Goal: Task Accomplishment & Management: Manage account settings

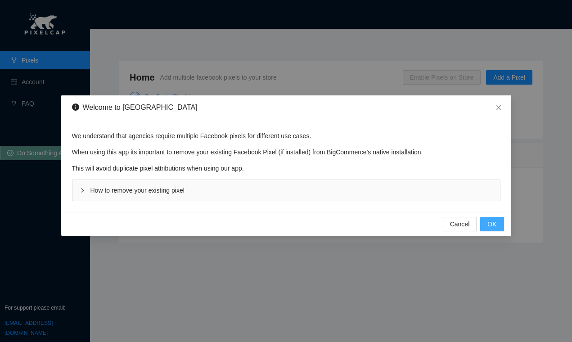
click at [493, 227] on span "OK" at bounding box center [491, 224] width 9 height 10
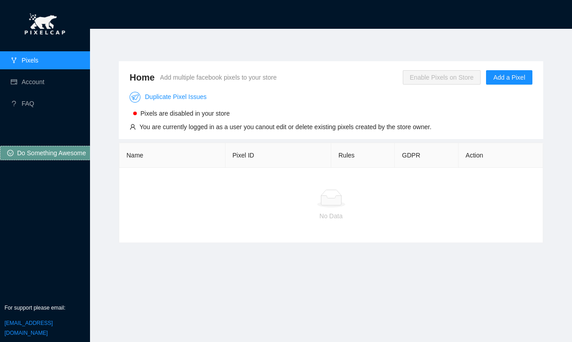
click at [494, 43] on div "Home Add multiple facebook pixels to your store Enable Pixels on Store Add a Pi…" at bounding box center [330, 180] width 467 height 281
click at [502, 77] on span "Add a Pixel" at bounding box center [509, 77] width 32 height 10
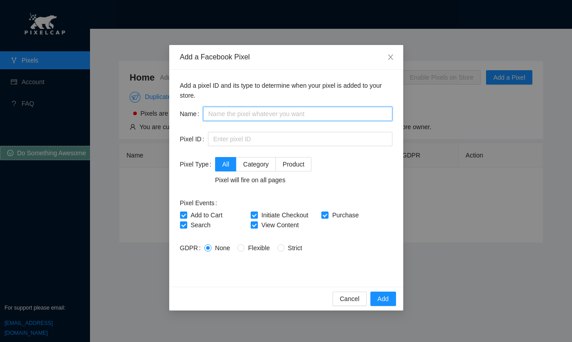
click at [244, 117] on input "text" at bounding box center [297, 114] width 189 height 14
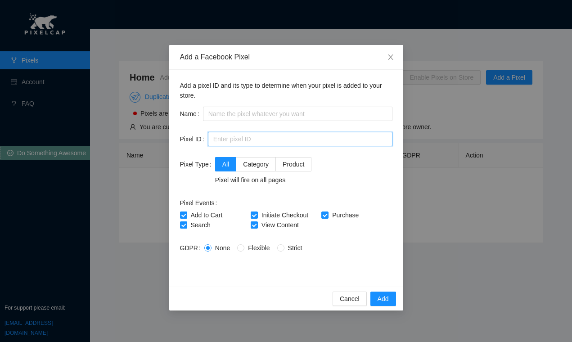
click at [246, 133] on input "text" at bounding box center [300, 139] width 184 height 14
paste input "474701827158929"
type input "474701827158929"
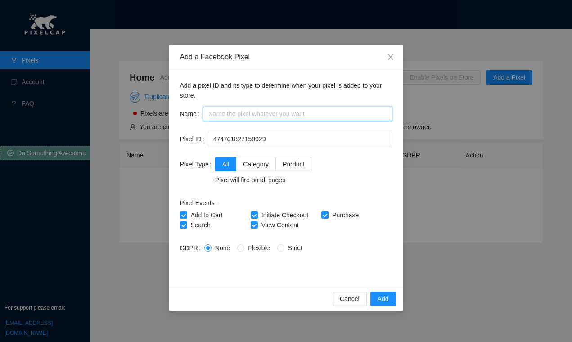
click at [247, 117] on input "text" at bounding box center [297, 114] width 189 height 14
paste input "Salem Freedom &"
drag, startPoint x: 251, startPoint y: 113, endPoint x: 199, endPoint y: 115, distance: 52.2
click at [199, 115] on div "Name Salem Freedom &" at bounding box center [286, 114] width 212 height 14
click at [225, 112] on input "Salem Freedom &" at bounding box center [297, 114] width 189 height 14
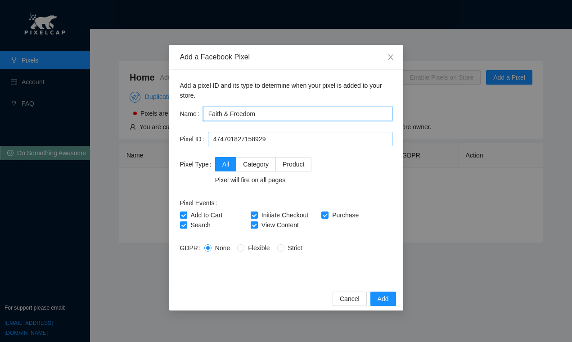
type input "Faith & Freedom"
click at [291, 138] on input "474701827158929" at bounding box center [300, 139] width 184 height 14
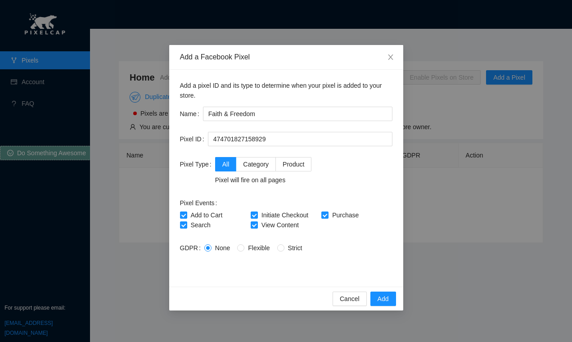
click at [348, 158] on div "All Category Product Pixel will fire on all pages" at bounding box center [303, 171] width 177 height 28
click at [337, 134] on input "474701827158929" at bounding box center [300, 139] width 184 height 14
click at [333, 164] on div "All Category Product Pixel will fire on all pages" at bounding box center [303, 171] width 177 height 28
drag, startPoint x: 181, startPoint y: 248, endPoint x: 194, endPoint y: 249, distance: 13.5
click at [194, 249] on label "GDPR" at bounding box center [192, 248] width 24 height 14
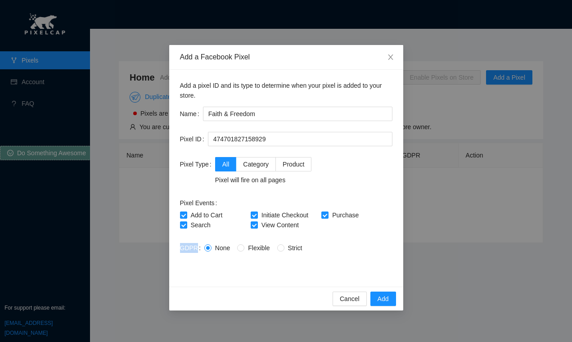
click at [195, 249] on label "GDPR" at bounding box center [192, 248] width 24 height 14
click at [196, 247] on label "GDPR" at bounding box center [192, 248] width 24 height 14
click at [195, 250] on label "GDPR" at bounding box center [192, 248] width 24 height 14
drag, startPoint x: 193, startPoint y: 248, endPoint x: 175, endPoint y: 248, distance: 18.0
click at [171, 248] on div "Add a pixel ID and its type to determine when your pixel is added to your store…" at bounding box center [286, 178] width 234 height 217
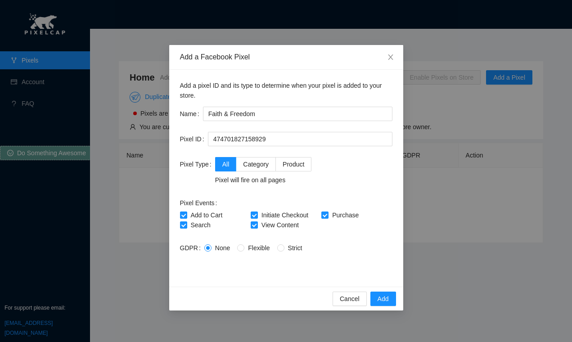
click at [177, 249] on div "Add a pixel ID and its type to determine when your pixel is added to your store…" at bounding box center [286, 178] width 234 height 217
drag, startPoint x: 178, startPoint y: 249, endPoint x: 194, endPoint y: 248, distance: 16.7
click at [194, 248] on div "Add a pixel ID and its type to determine when your pixel is added to your store…" at bounding box center [286, 178] width 234 height 217
click at [198, 247] on label "GDPR" at bounding box center [192, 248] width 24 height 14
drag, startPoint x: 195, startPoint y: 248, endPoint x: 179, endPoint y: 249, distance: 15.8
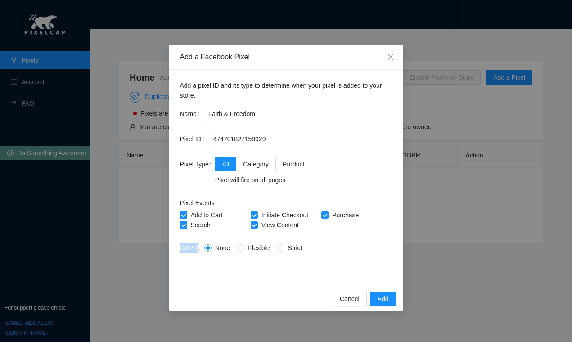
click at [179, 249] on div "Add a pixel ID and its type to determine when your pixel is added to your store…" at bounding box center [286, 178] width 234 height 217
click at [181, 249] on label "GDPR" at bounding box center [192, 248] width 24 height 14
drag, startPoint x: 180, startPoint y: 249, endPoint x: 194, endPoint y: 247, distance: 14.1
click at [194, 247] on label "GDPR" at bounding box center [192, 248] width 24 height 14
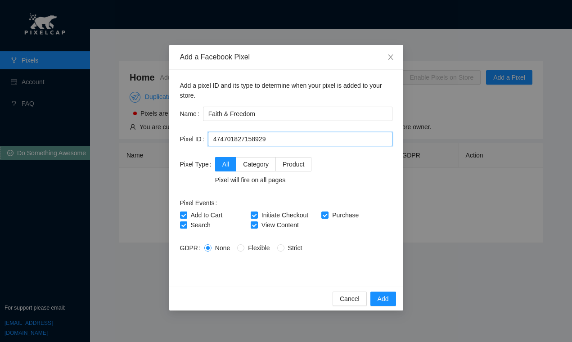
click at [274, 139] on input "474701827158929" at bounding box center [300, 139] width 184 height 14
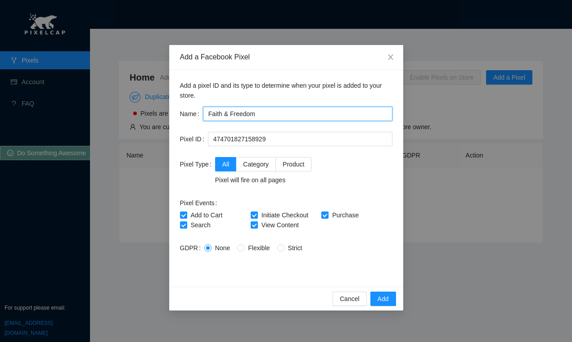
click at [266, 107] on input "Faith & Freedom" at bounding box center [297, 114] width 189 height 14
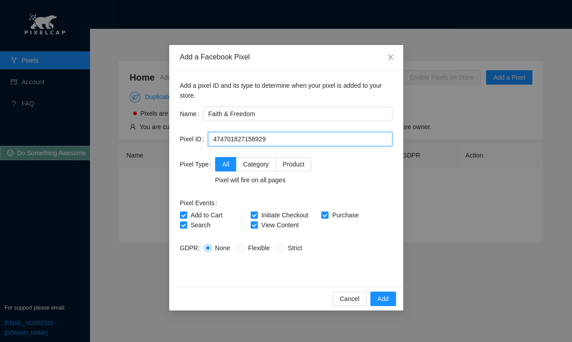
click at [284, 144] on input "474701827158929" at bounding box center [300, 139] width 184 height 14
click at [283, 139] on input "474701827158929" at bounding box center [300, 139] width 184 height 14
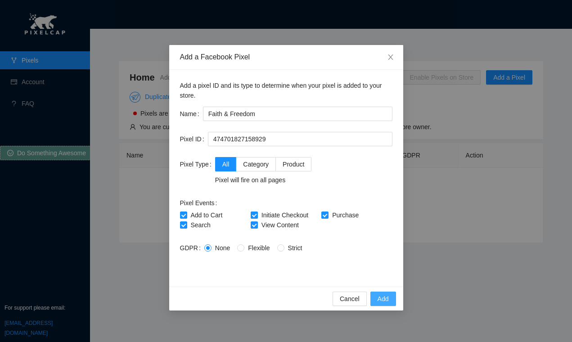
click at [386, 296] on span "Add" at bounding box center [382, 299] width 11 height 10
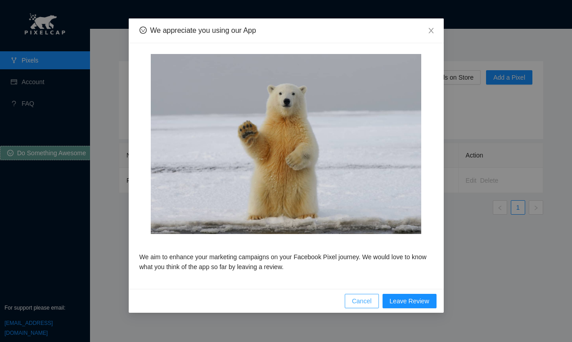
click at [368, 299] on span "Cancel" at bounding box center [362, 301] width 20 height 10
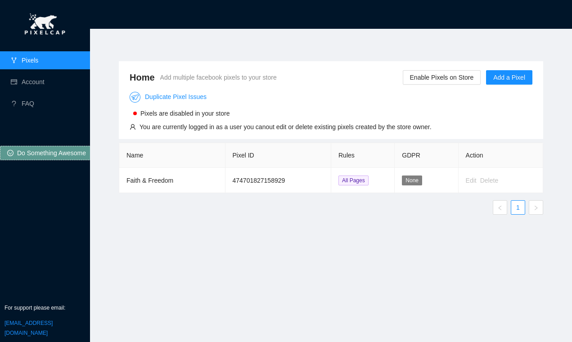
click at [312, 34] on section "Home Add multiple facebook pixels to your store Enable Pixels on Store Add a Pi…" at bounding box center [331, 171] width 482 height 342
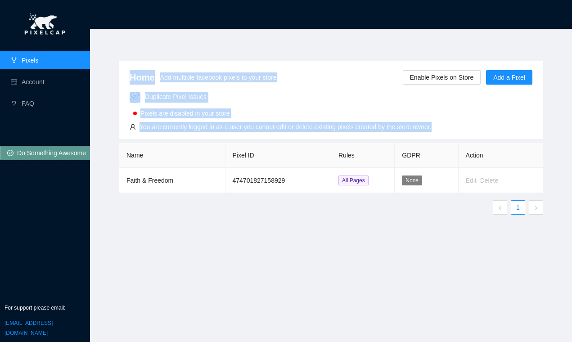
drag, startPoint x: 524, startPoint y: 184, endPoint x: 126, endPoint y: 82, distance: 411.3
click at [126, 83] on div "Home Add multiple facebook pixels to your store Enable Pixels on Store Add a Pi…" at bounding box center [331, 141] width 424 height 161
click at [123, 77] on div "Home Add multiple facebook pixels to your store Enable Pixels on Store Add a Pi…" at bounding box center [331, 100] width 424 height 78
drag, startPoint x: 125, startPoint y: 73, endPoint x: 424, endPoint y: 214, distance: 330.2
click at [493, 183] on div "Home Add multiple facebook pixels to your store Enable Pixels on Store Add a Pi…" at bounding box center [331, 141] width 424 height 161
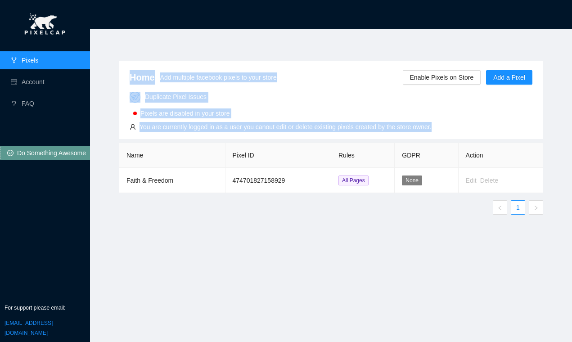
click at [424, 214] on ul "1" at bounding box center [331, 207] width 424 height 14
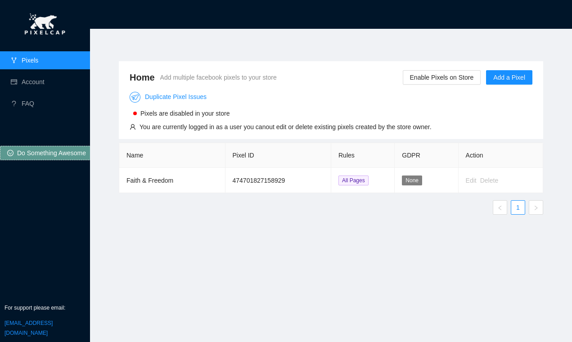
drag, startPoint x: 424, startPoint y: 214, endPoint x: 441, endPoint y: 57, distance: 157.5
click at [395, 47] on div "Home Add multiple facebook pixels to your store Enable Pixels on Store Add a Pi…" at bounding box center [330, 180] width 467 height 281
click at [114, 9] on header at bounding box center [331, 14] width 482 height 29
drag, startPoint x: 157, startPoint y: 31, endPoint x: 184, endPoint y: 19, distance: 28.8
click at [157, 31] on section "Home Add multiple facebook pixels to your store Enable Pixels on Store Add a Pi…" at bounding box center [331, 171] width 482 height 342
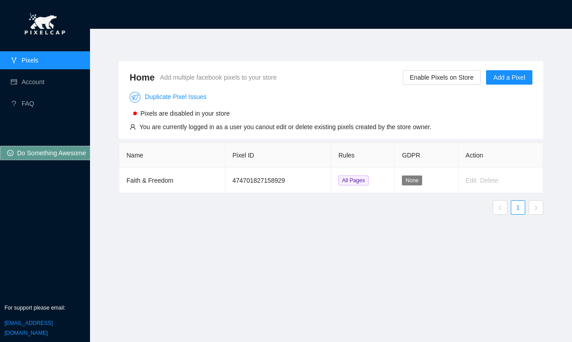
click at [366, 245] on div "Home Add multiple facebook pixels to your store Enable Pixels on Store Add a Pi…" at bounding box center [331, 179] width 446 height 259
drag, startPoint x: 474, startPoint y: 181, endPoint x: 436, endPoint y: 183, distance: 37.8
click at [472, 181] on div "Edit" at bounding box center [471, 180] width 11 height 10
drag, startPoint x: 164, startPoint y: 115, endPoint x: 216, endPoint y: 115, distance: 51.7
click at [201, 115] on span "Pixels are disabled in your store" at bounding box center [184, 113] width 89 height 7
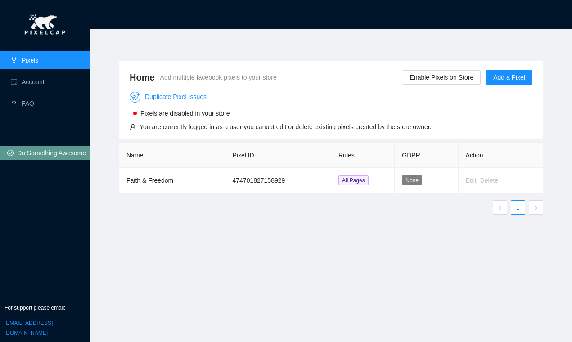
click at [216, 115] on span "Pixels are disabled in your store" at bounding box center [184, 113] width 89 height 7
drag, startPoint x: 155, startPoint y: 118, endPoint x: 204, endPoint y: 114, distance: 48.8
click at [168, 117] on span "Pixels are disabled in your store" at bounding box center [184, 113] width 89 height 7
click at [204, 114] on span "Pixels are disabled in your store" at bounding box center [184, 113] width 89 height 7
click at [220, 112] on span "Pixels are disabled in your store" at bounding box center [184, 113] width 89 height 7
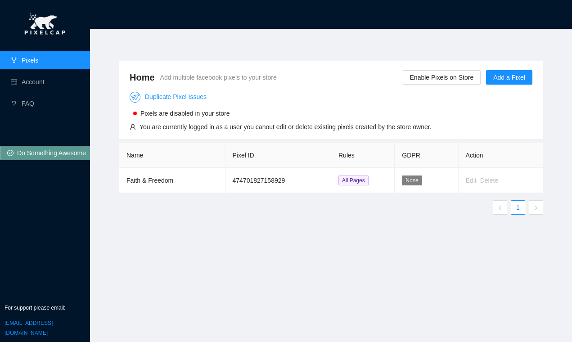
drag, startPoint x: 157, startPoint y: 112, endPoint x: 222, endPoint y: 114, distance: 64.8
click at [207, 114] on span "Pixels are disabled in your store" at bounding box center [184, 113] width 89 height 7
click at [222, 114] on span "Pixels are disabled in your store" at bounding box center [184, 113] width 89 height 7
drag, startPoint x: 227, startPoint y: 115, endPoint x: 171, endPoint y: 113, distance: 55.8
click at [203, 114] on span "Pixels are disabled in your store" at bounding box center [184, 113] width 89 height 7
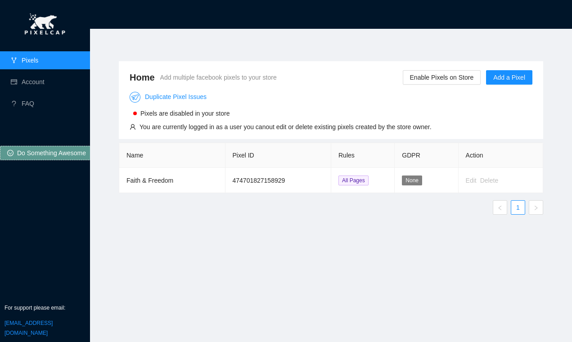
click at [171, 113] on span "Pixels are disabled in your store" at bounding box center [184, 113] width 89 height 7
drag, startPoint x: 270, startPoint y: 124, endPoint x: 293, endPoint y: 124, distance: 22.9
click at [287, 124] on div "You are currently logged in as a user you canout edit or delete existing pixels…" at bounding box center [285, 127] width 292 height 10
drag, startPoint x: 295, startPoint y: 124, endPoint x: 373, endPoint y: 129, distance: 78.5
click at [352, 129] on div "You are currently logged in as a user you canout edit or delete existing pixels…" at bounding box center [285, 127] width 292 height 10
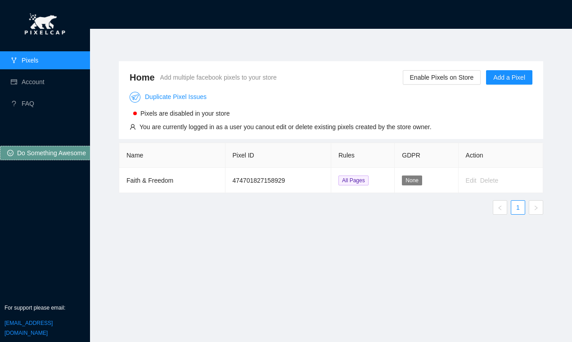
drag, startPoint x: 373, startPoint y: 129, endPoint x: 399, endPoint y: 128, distance: 26.6
click at [373, 129] on div "You are currently logged in as a user you canout edit or delete existing pixels…" at bounding box center [285, 127] width 292 height 10
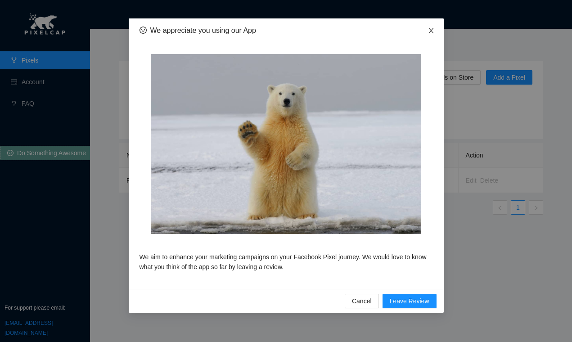
click at [429, 29] on icon "close" at bounding box center [430, 30] width 5 height 5
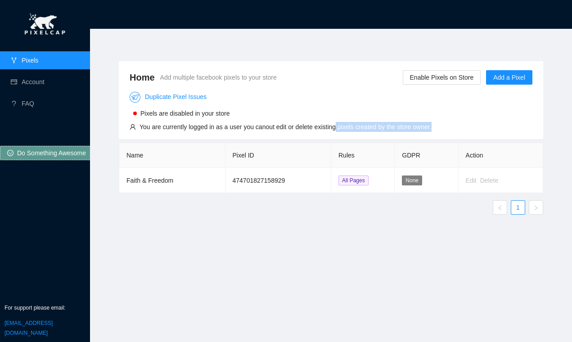
drag, startPoint x: 447, startPoint y: 126, endPoint x: 304, endPoint y: 125, distance: 142.6
click at [331, 125] on div "Duplicate Pixel Issues Pixels are disabled in your store You are currently logg…" at bounding box center [331, 108] width 403 height 45
drag, startPoint x: 290, startPoint y: 125, endPoint x: 404, endPoint y: 126, distance: 113.4
click at [353, 126] on div "You are currently logged in as a user you canout edit or delete existing pixels…" at bounding box center [285, 127] width 292 height 10
click at [404, 126] on div "You are currently logged in as a user you canout edit or delete existing pixels…" at bounding box center [285, 127] width 292 height 10
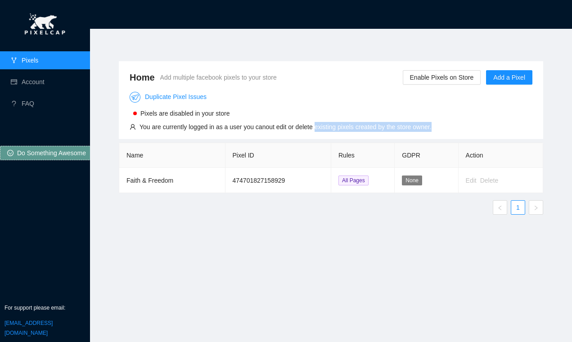
drag, startPoint x: 440, startPoint y: 129, endPoint x: 279, endPoint y: 128, distance: 160.2
click at [312, 131] on div "Duplicate Pixel Issues Pixels are disabled in your store You are currently logg…" at bounding box center [331, 108] width 403 height 45
drag, startPoint x: 272, startPoint y: 128, endPoint x: 386, endPoint y: 129, distance: 113.8
click at [346, 129] on div "You are currently logged in as a user you canout edit or delete existing pixels…" at bounding box center [285, 127] width 292 height 10
click at [386, 129] on div "You are currently logged in as a user you canout edit or delete existing pixels…" at bounding box center [285, 127] width 292 height 10
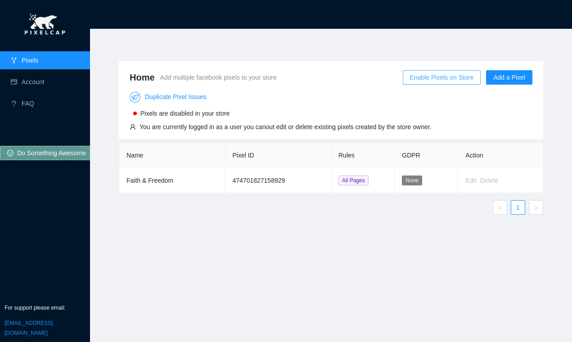
click at [445, 78] on span "Enable Pixels on Store" at bounding box center [442, 77] width 64 height 10
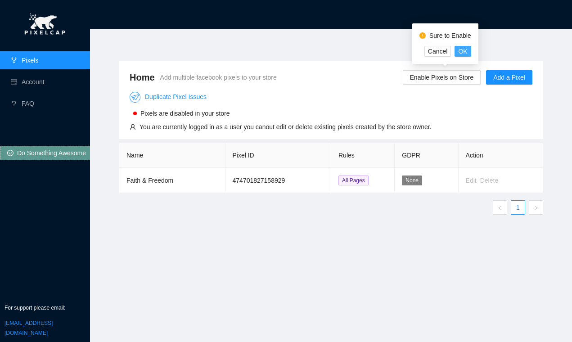
click at [464, 52] on span "OK" at bounding box center [462, 51] width 9 height 10
click at [337, 53] on div "Home Add multiple facebook pixels to your store Disable Pixels from Store Add a…" at bounding box center [331, 179] width 446 height 259
drag, startPoint x: 186, startPoint y: 115, endPoint x: 240, endPoint y: 115, distance: 54.0
click at [211, 115] on span "Pixels are enabled in your store" at bounding box center [184, 113] width 88 height 7
click at [263, 114] on div "Pixels are enabled in your store" at bounding box center [281, 112] width 302 height 12
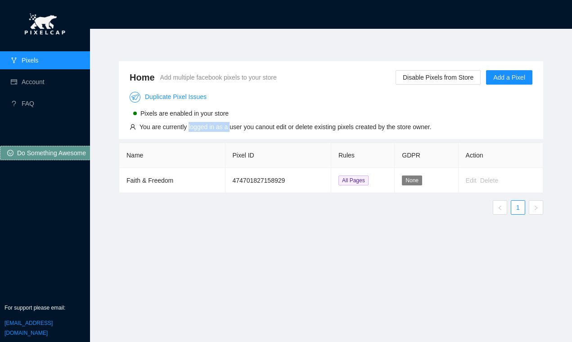
drag, startPoint x: 188, startPoint y: 126, endPoint x: 251, endPoint y: 124, distance: 63.5
click at [241, 124] on div "You are currently logged in as a user you canout edit or delete existing pixels…" at bounding box center [285, 127] width 292 height 10
click at [283, 122] on div "You are currently logged in as a user you canout edit or delete existing pixels…" at bounding box center [285, 127] width 292 height 10
click at [393, 42] on div "Home Add multiple facebook pixels to your store Disable Pixels from Store Add a…" at bounding box center [330, 180] width 467 height 281
click at [177, 178] on td "Faith & Freedom" at bounding box center [172, 180] width 106 height 25
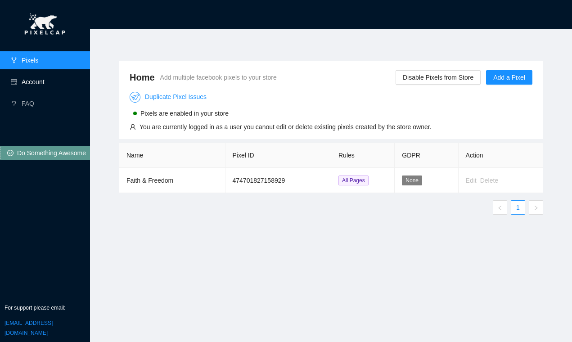
click at [31, 85] on link "Account" at bounding box center [33, 81] width 23 height 7
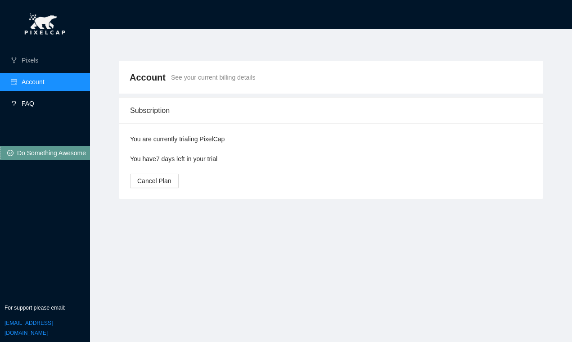
click at [22, 100] on link "FAQ" at bounding box center [28, 103] width 13 height 7
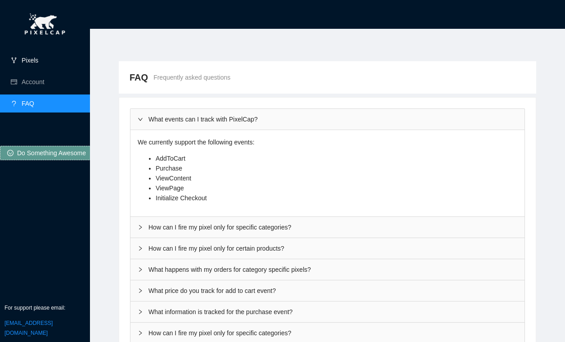
click at [35, 57] on link "Pixels" at bounding box center [30, 60] width 17 height 7
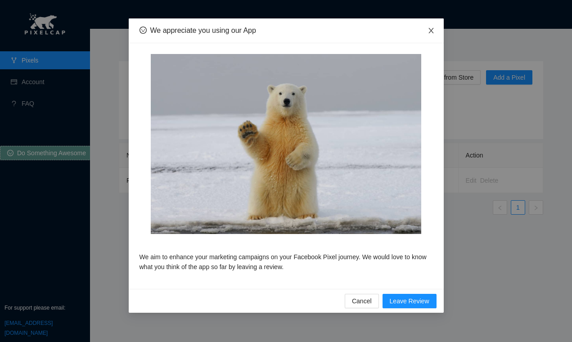
click at [428, 32] on icon "close" at bounding box center [430, 30] width 7 height 7
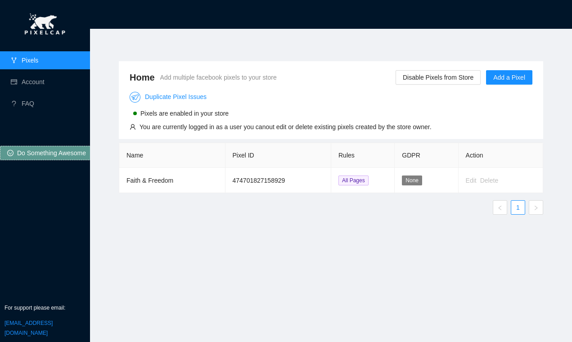
click at [35, 60] on link "Pixels" at bounding box center [30, 60] width 17 height 7
click at [363, 50] on div "Home Add multiple facebook pixels to your store Disable Pixels from Store Add a…" at bounding box center [331, 179] width 446 height 259
click at [413, 185] on span "None" at bounding box center [412, 180] width 20 height 10
drag, startPoint x: 461, startPoint y: 180, endPoint x: 513, endPoint y: 181, distance: 52.2
click at [509, 181] on td "Edit Delete" at bounding box center [500, 180] width 85 height 25
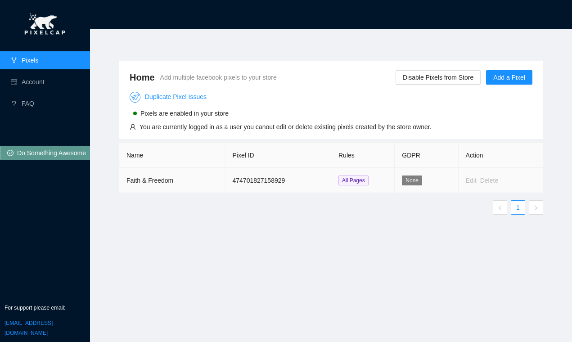
click at [514, 181] on td "Edit Delete" at bounding box center [500, 180] width 85 height 25
click at [461, 183] on td "Edit Delete" at bounding box center [500, 180] width 85 height 25
drag, startPoint x: 184, startPoint y: 184, endPoint x: 126, endPoint y: 183, distance: 57.6
click at [126, 183] on td "Faith & Freedom" at bounding box center [172, 180] width 106 height 25
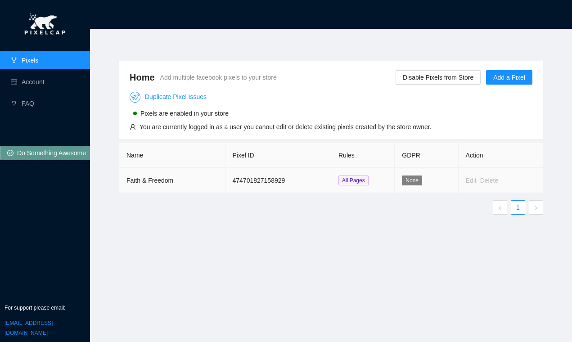
click at [303, 176] on td "474701827158929" at bounding box center [278, 180] width 106 height 25
drag, startPoint x: 226, startPoint y: 127, endPoint x: 360, endPoint y: 124, distance: 134.1
click at [360, 124] on div "You are currently logged in as a user you canout edit or delete existing pixels…" at bounding box center [285, 127] width 292 height 10
drag, startPoint x: 371, startPoint y: 123, endPoint x: 377, endPoint y: 123, distance: 6.3
click at [371, 123] on div "You are currently logged in as a user you canout edit or delete existing pixels…" at bounding box center [285, 127] width 292 height 10
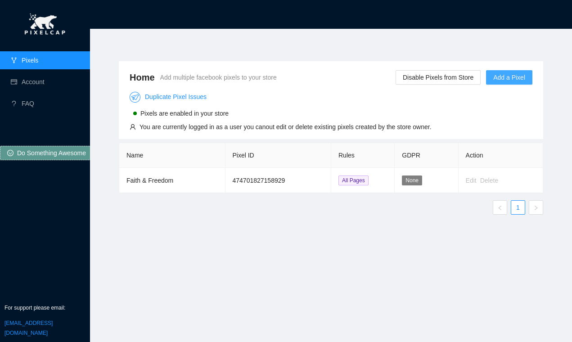
click at [504, 77] on span "Add a Pixel" at bounding box center [509, 77] width 32 height 10
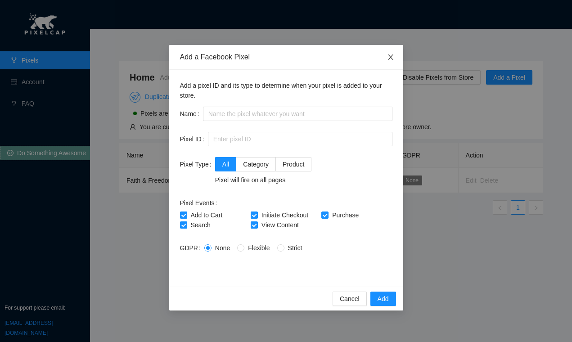
click at [389, 58] on icon "close" at bounding box center [390, 56] width 5 height 5
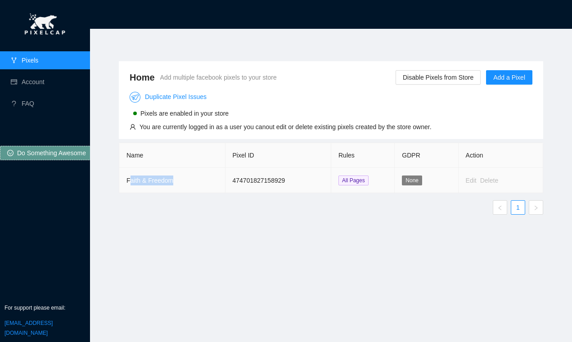
drag, startPoint x: 183, startPoint y: 185, endPoint x: 128, endPoint y: 183, distance: 54.9
click at [128, 183] on td "Faith & Freedom" at bounding box center [172, 180] width 106 height 25
drag, startPoint x: 128, startPoint y: 183, endPoint x: 139, endPoint y: 196, distance: 17.2
click at [127, 183] on td "Faith & Freedom" at bounding box center [172, 180] width 106 height 25
click at [22, 85] on link "Account" at bounding box center [33, 81] width 23 height 7
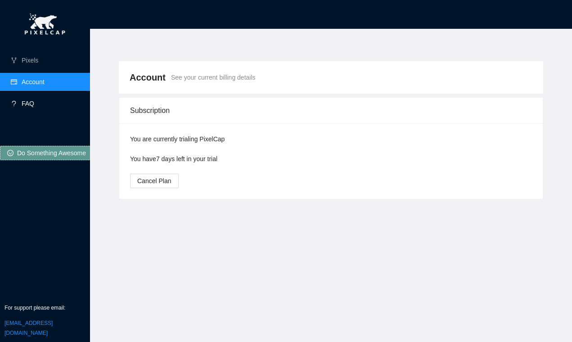
click at [31, 105] on link "FAQ" at bounding box center [28, 103] width 13 height 7
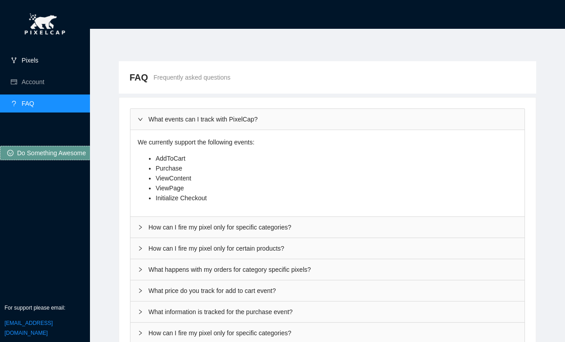
click at [31, 63] on link "Pixels" at bounding box center [30, 60] width 17 height 7
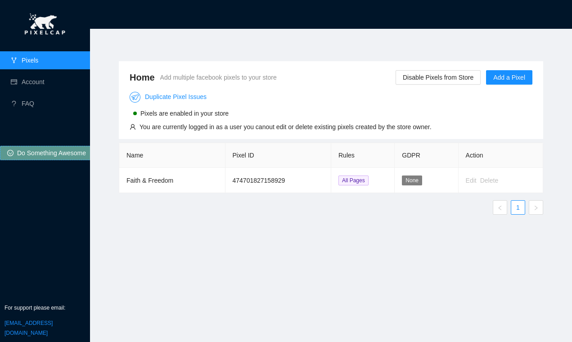
click at [36, 154] on span "Do Something Awesome" at bounding box center [51, 153] width 69 height 10
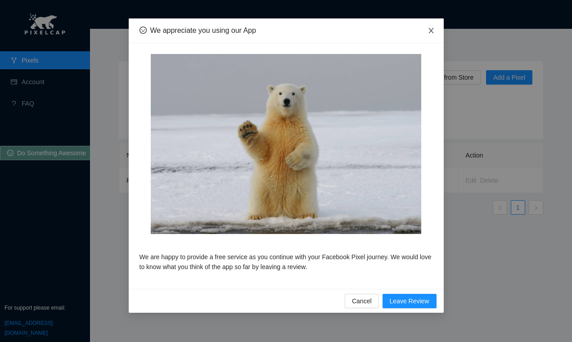
click at [431, 30] on icon "close" at bounding box center [430, 30] width 5 height 5
click at [428, 25] on span "Close" at bounding box center [430, 30] width 25 height 25
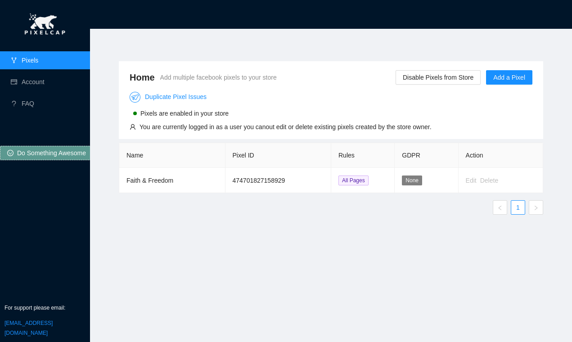
click at [200, 36] on section "Home Add multiple facebook pixels to your store Disable Pixels from Store Add a…" at bounding box center [331, 171] width 482 height 342
click at [306, 31] on section "Home Add multiple facebook pixels to your store Disable Pixels from Store Add a…" at bounding box center [331, 171] width 482 height 342
drag, startPoint x: 366, startPoint y: 31, endPoint x: 375, endPoint y: 40, distance: 12.7
click at [366, 31] on section "Home Add multiple facebook pixels to your store Disable Pixels from Store Add a…" at bounding box center [331, 171] width 482 height 342
click at [264, 233] on div "Home Add multiple facebook pixels to your store Disable Pixels from Store Add a…" at bounding box center [331, 179] width 446 height 259
